Goal: Task Accomplishment & Management: Use online tool/utility

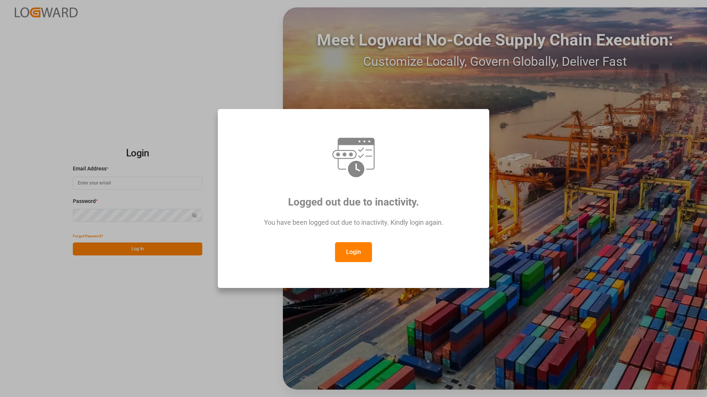
click at [358, 254] on button "Login" at bounding box center [353, 252] width 37 height 20
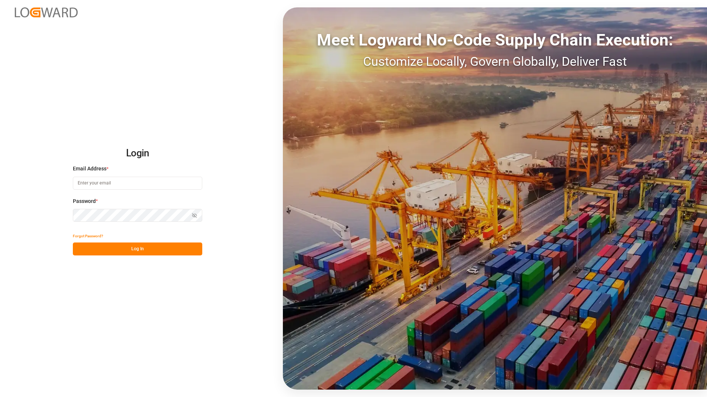
click at [108, 181] on input at bounding box center [137, 183] width 129 height 13
type input "George.Zebere@JAMIndustriesUSA.com"
click at [143, 251] on button "Log In" at bounding box center [137, 248] width 129 height 13
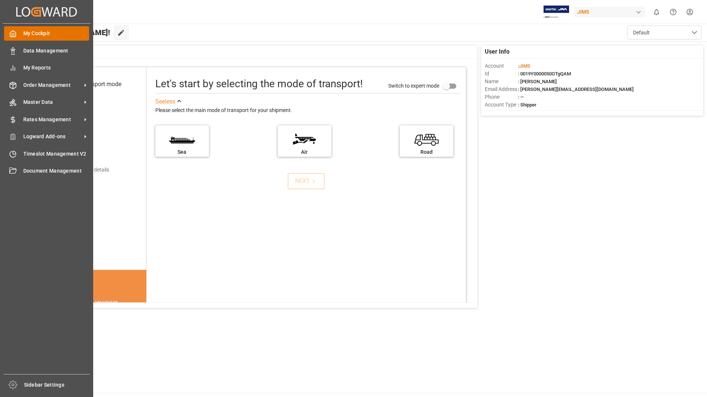
click at [33, 35] on span "My Cockpit" at bounding box center [56, 34] width 66 height 8
click at [45, 85] on span "Order Management" at bounding box center [52, 85] width 58 height 8
click at [24, 84] on span "Order Management" at bounding box center [52, 85] width 58 height 8
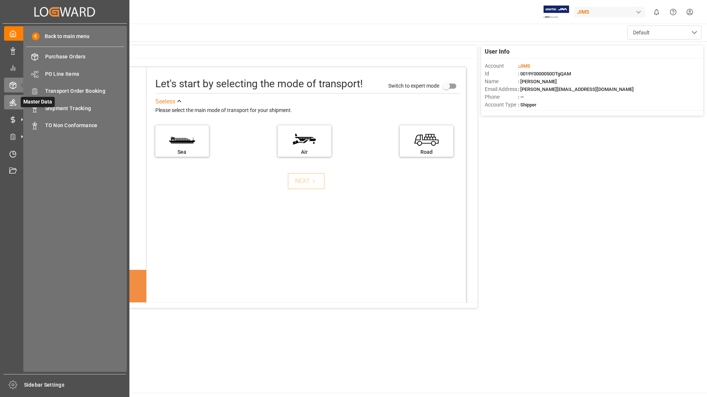
click at [14, 104] on icon at bounding box center [12, 102] width 7 height 7
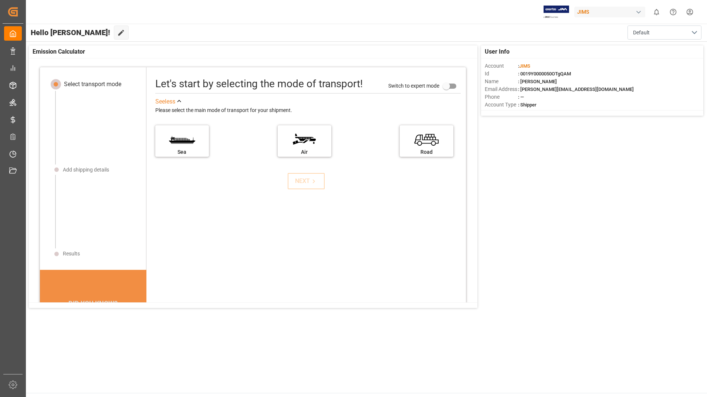
click at [229, 245] on div "Let's start by selecting the mode of transport! Switch to expert mode See less …" at bounding box center [305, 243] width 319 height 337
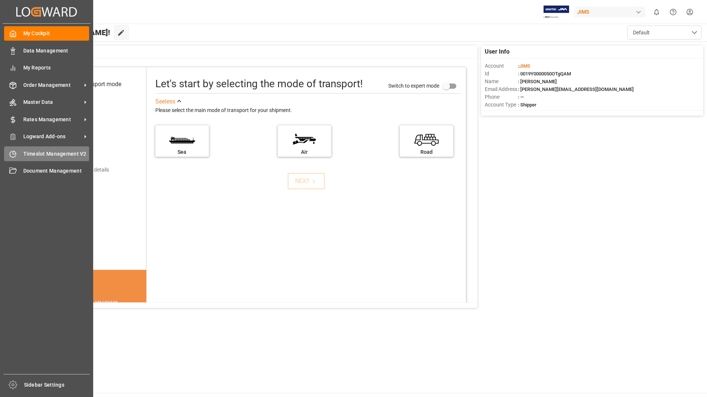
click at [35, 156] on span "Timeslot Management V2" at bounding box center [56, 154] width 66 height 8
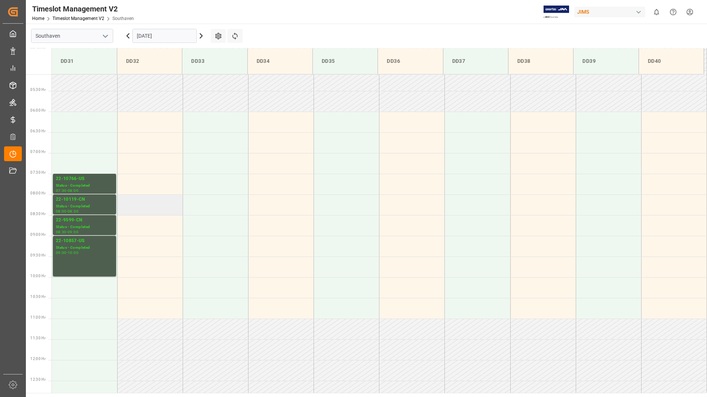
scroll to position [224, 0]
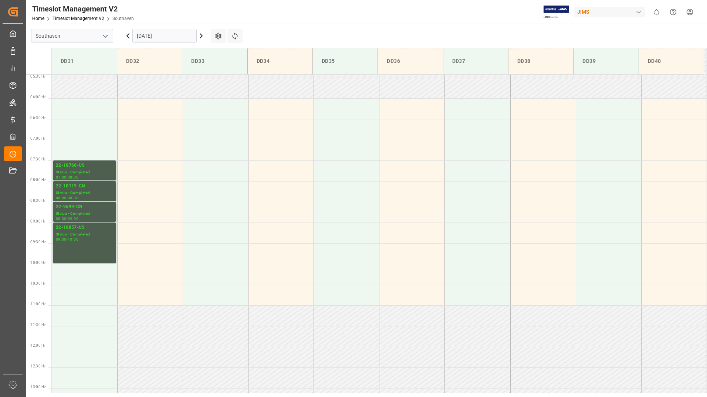
click at [202, 35] on icon at bounding box center [201, 35] width 9 height 9
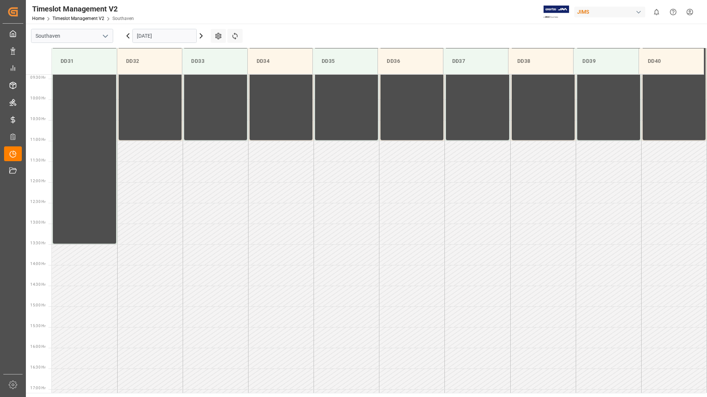
scroll to position [409, 0]
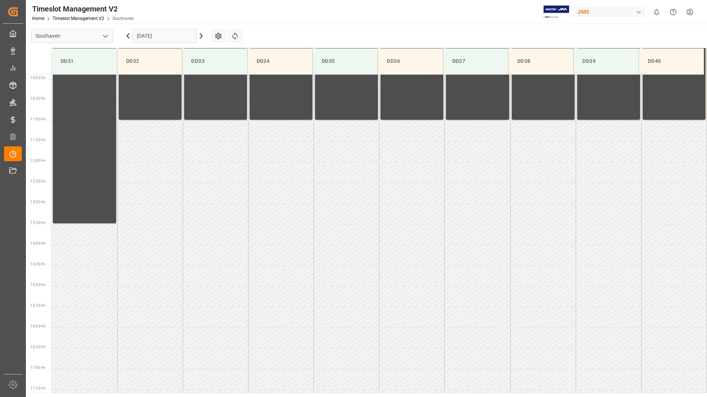
click at [201, 35] on icon at bounding box center [201, 36] width 2 height 4
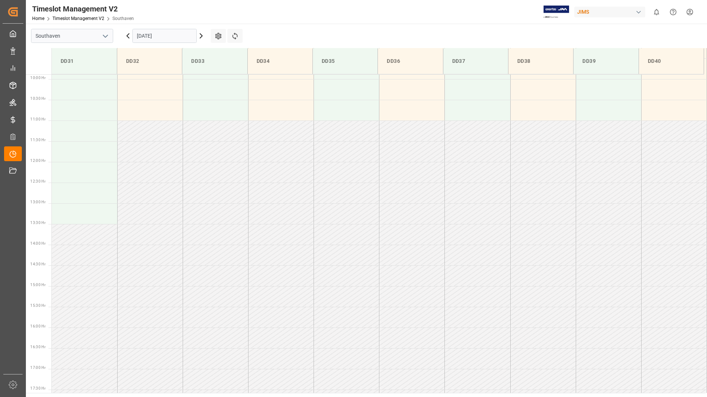
click at [201, 35] on icon at bounding box center [201, 36] width 2 height 4
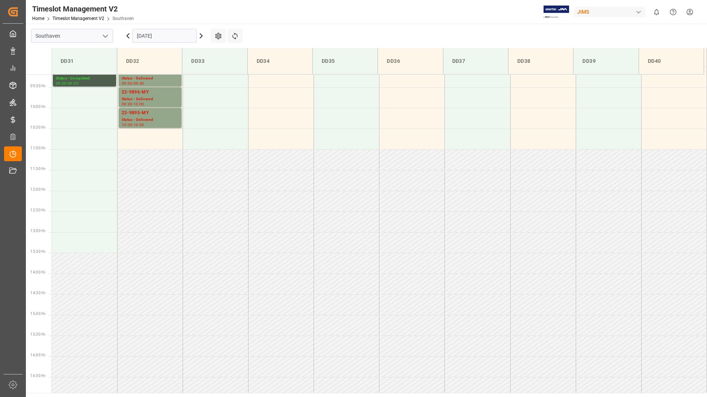
scroll to position [261, 0]
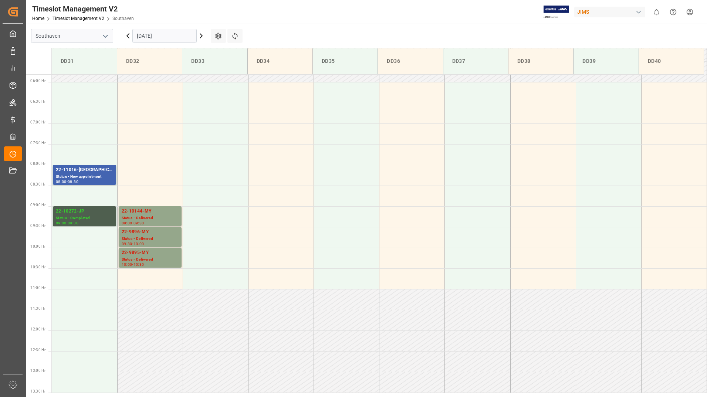
scroll to position [224, 0]
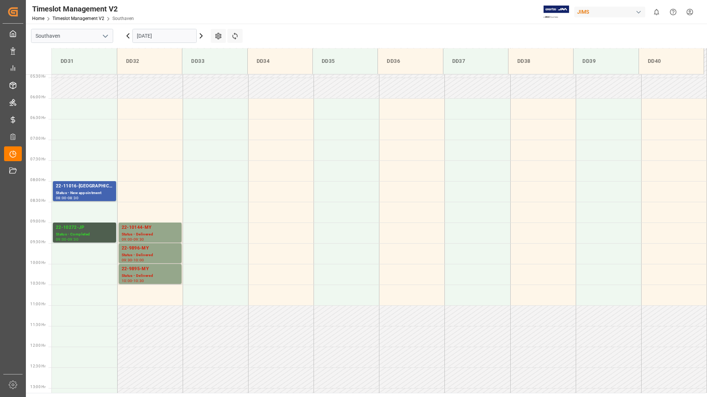
click at [201, 36] on icon at bounding box center [201, 35] width 9 height 9
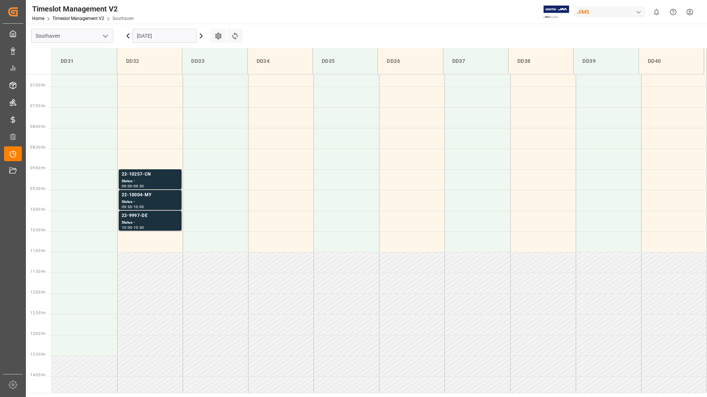
scroll to position [261, 0]
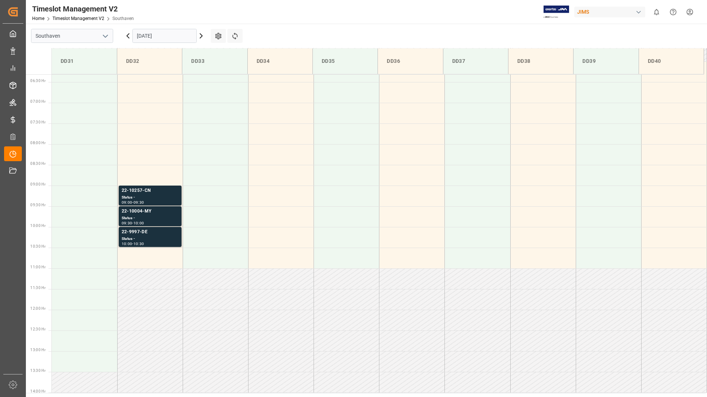
click at [201, 37] on icon at bounding box center [201, 36] width 2 height 4
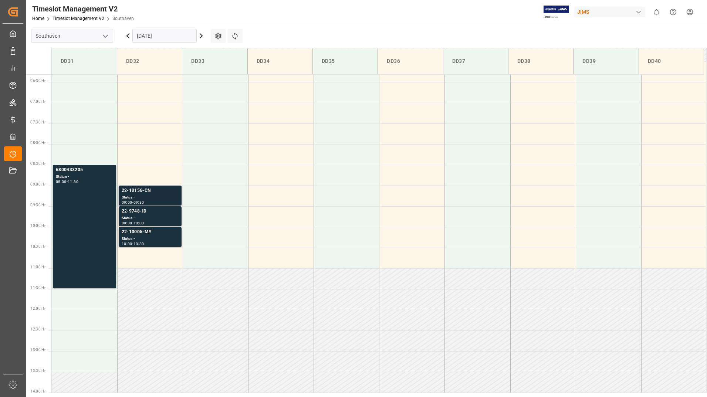
click at [167, 194] on div "Status -" at bounding box center [150, 197] width 57 height 6
click at [155, 216] on div "Status -" at bounding box center [150, 218] width 57 height 6
click at [159, 238] on div "Status -" at bounding box center [150, 239] width 57 height 6
click at [82, 200] on div "6800433205 Status - 08:30 - 11:30" at bounding box center [84, 226] width 57 height 120
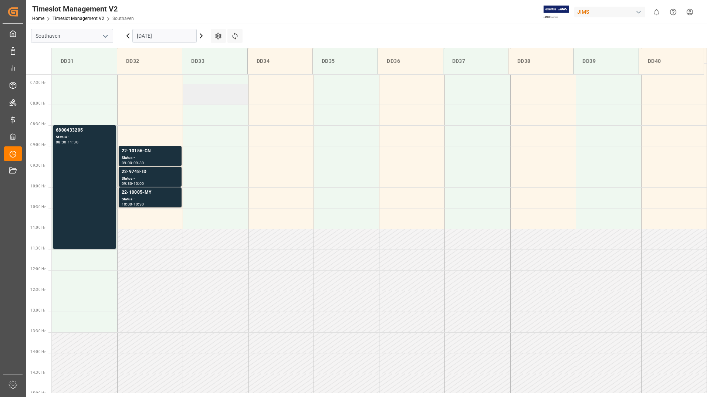
scroll to position [296, 0]
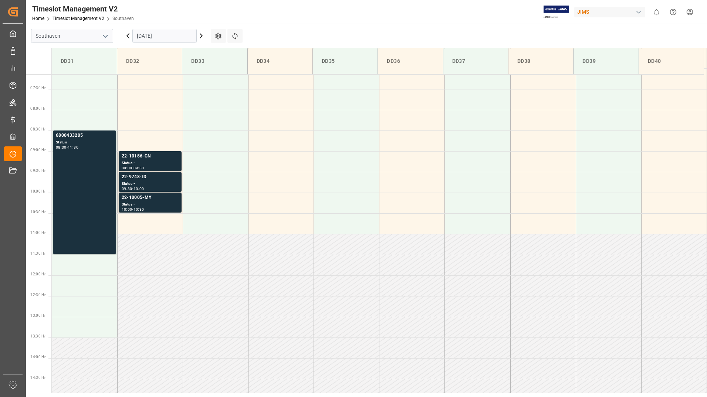
click at [129, 37] on icon at bounding box center [127, 35] width 9 height 9
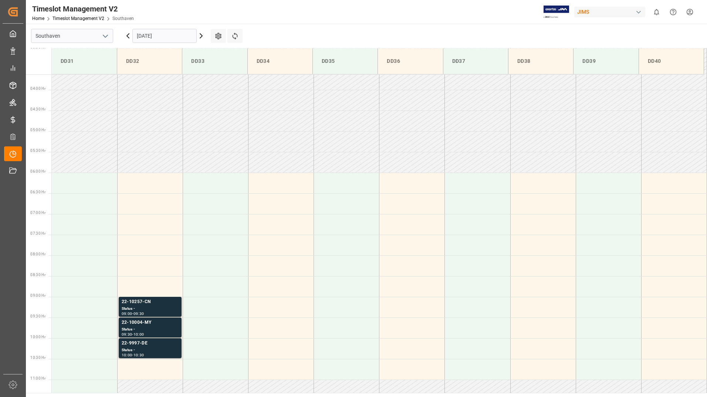
scroll to position [389, 0]
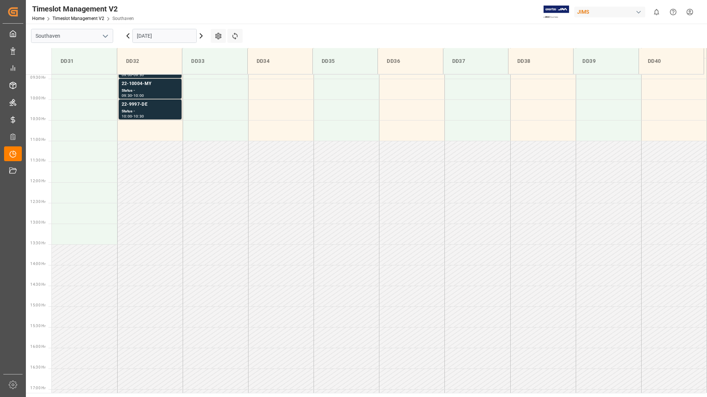
click at [129, 37] on icon at bounding box center [127, 35] width 9 height 9
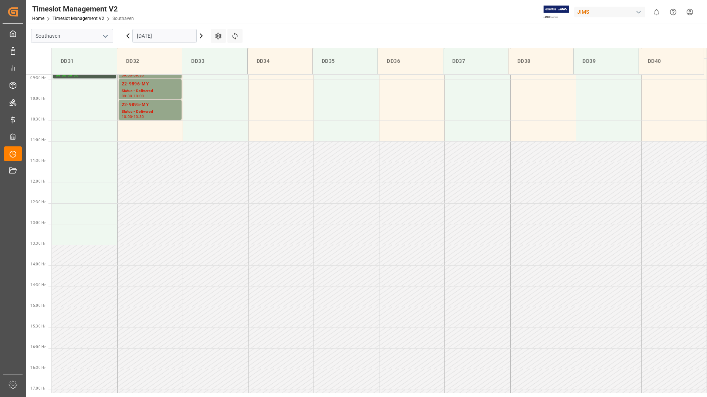
scroll to position [409, 0]
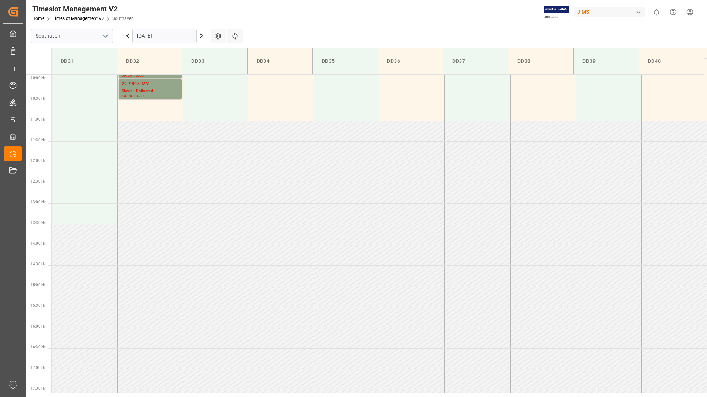
click at [129, 37] on icon at bounding box center [127, 35] width 9 height 9
click at [201, 37] on icon at bounding box center [201, 36] width 2 height 4
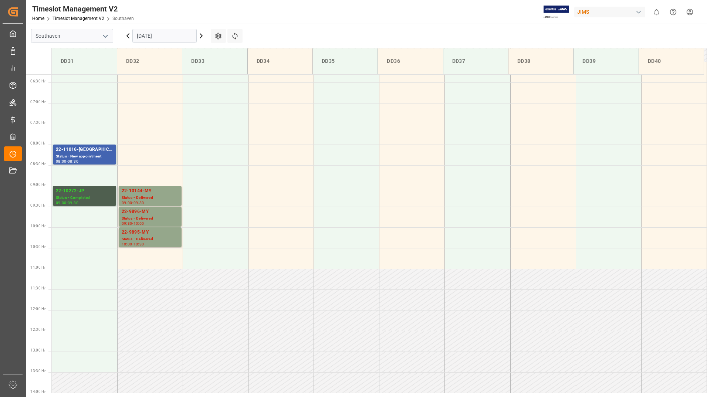
scroll to position [261, 0]
